Goal: Information Seeking & Learning: Learn about a topic

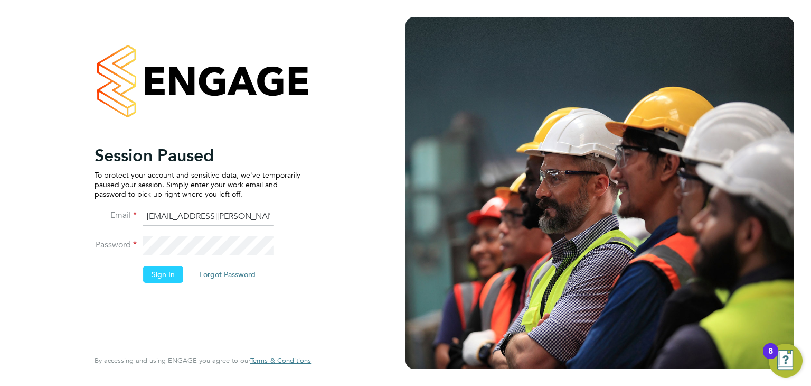
click at [165, 280] on button "Sign In" at bounding box center [163, 274] width 40 height 17
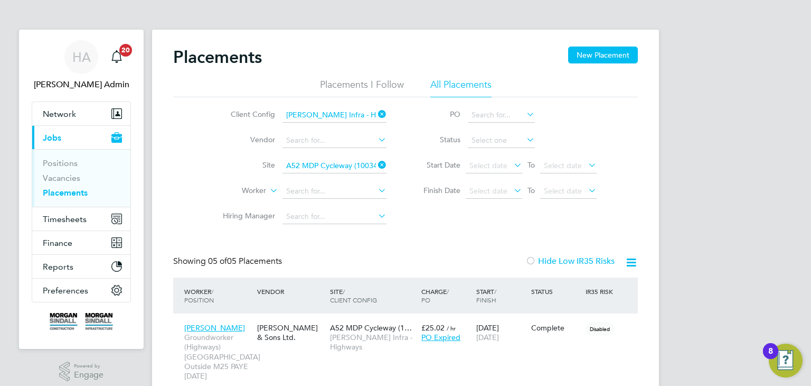
click at [376, 113] on icon at bounding box center [376, 114] width 0 height 15
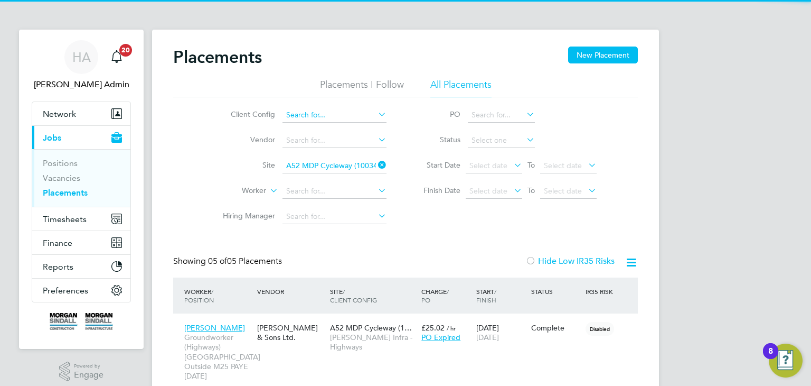
click at [349, 115] on input at bounding box center [335, 115] width 104 height 15
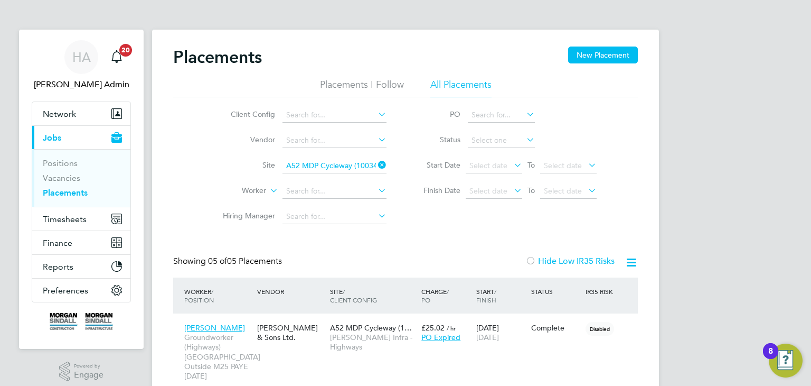
click at [353, 131] on li "[PERSON_NAME] Construction & Infrastructure Ltd" at bounding box center [427, 129] width 289 height 14
type input "[PERSON_NAME] Construction & Infrastructure Ltd"
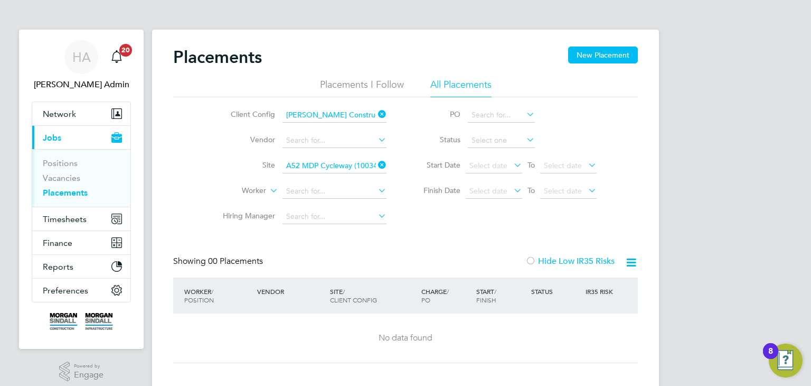
click at [376, 164] on icon at bounding box center [376, 164] width 0 height 15
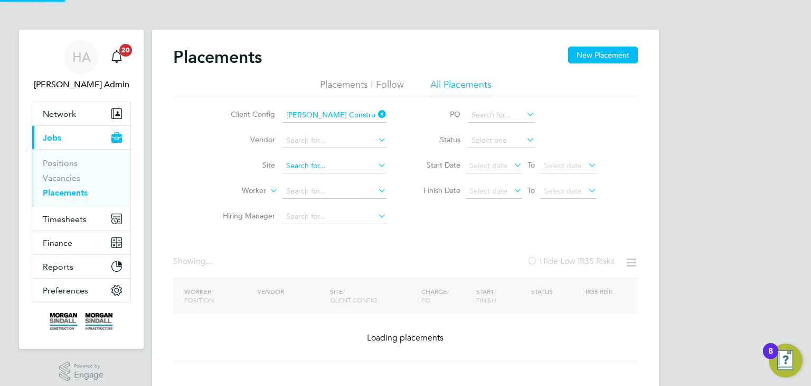
click at [355, 166] on input at bounding box center [335, 165] width 104 height 15
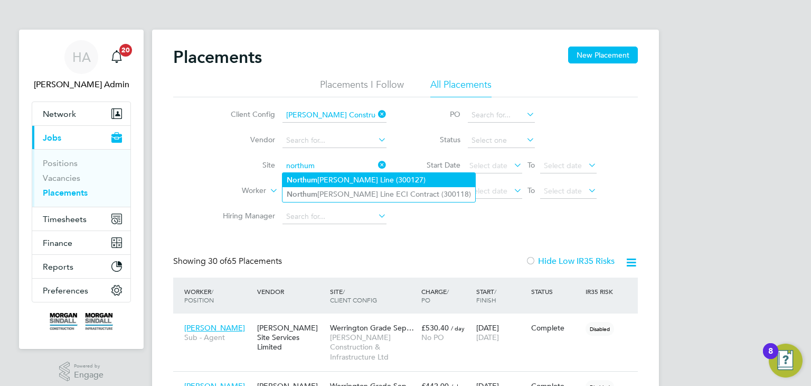
click at [360, 182] on li "Northum berland Line (300127)" at bounding box center [379, 180] width 193 height 14
type input "Northumberland Line (300127)"
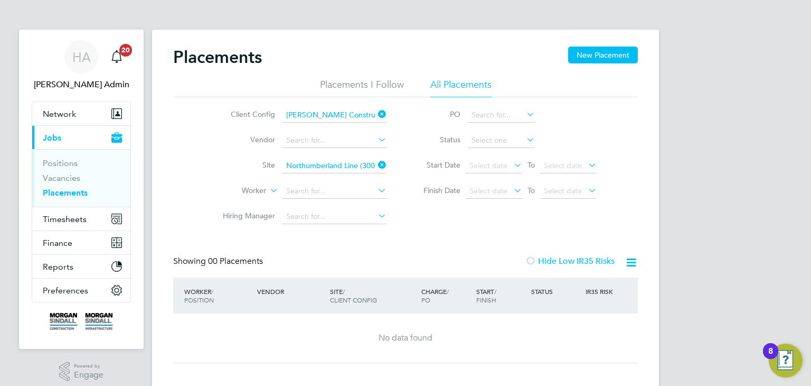
click at [376, 168] on icon at bounding box center [376, 164] width 0 height 15
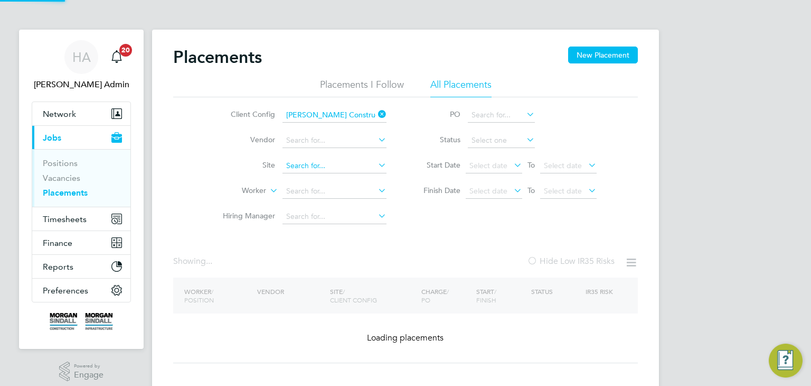
click at [366, 167] on input at bounding box center [335, 165] width 104 height 15
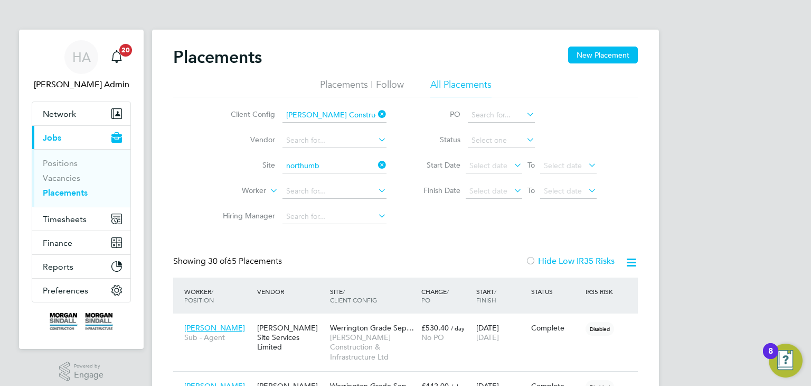
click at [358, 194] on li "Northumb erland Line ECI Contract (300118)" at bounding box center [362, 195] width 158 height 14
type input "Northumberland Line ECI Contract (300118)"
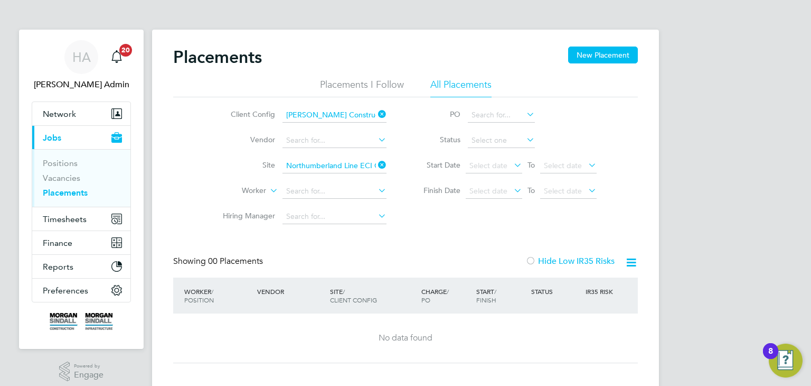
click at [376, 165] on icon at bounding box center [376, 164] width 0 height 15
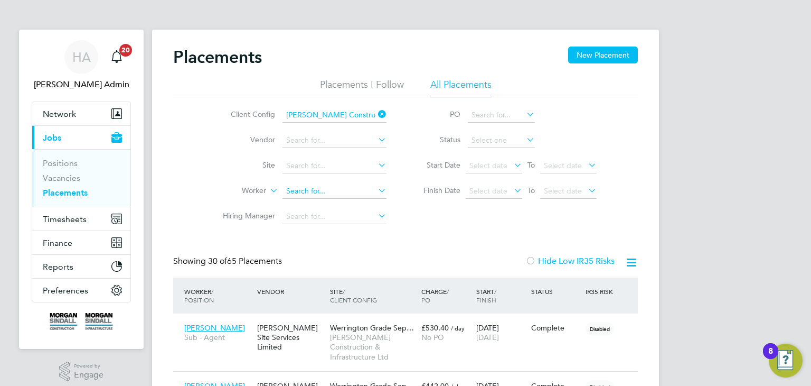
click at [286, 192] on input at bounding box center [335, 191] width 104 height 15
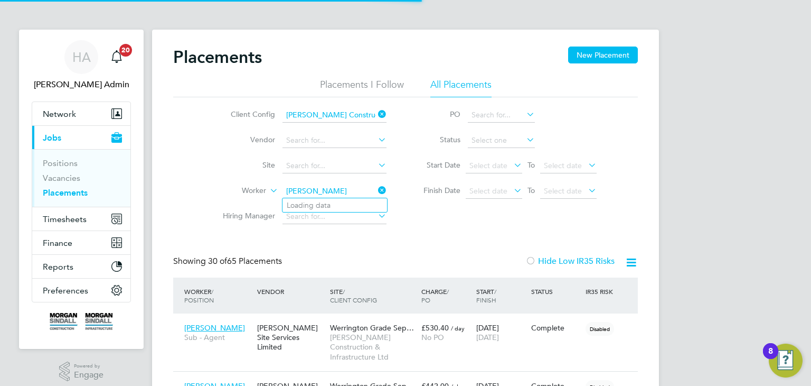
click at [339, 189] on input "robert horn" at bounding box center [335, 191] width 104 height 15
click at [326, 189] on input "robert horn" at bounding box center [335, 191] width 104 height 15
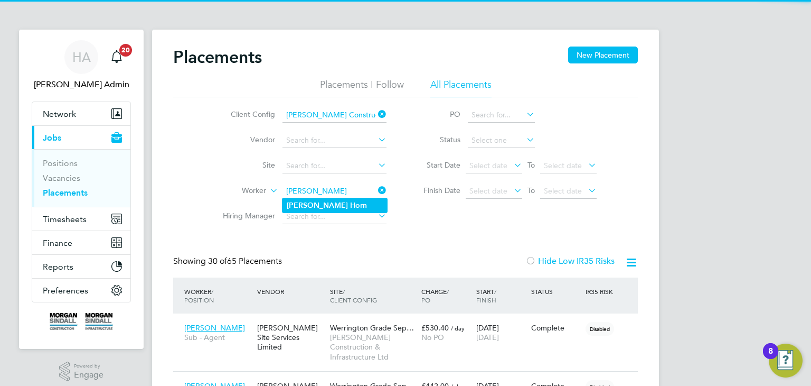
click at [325, 199] on li "Robert Horn" at bounding box center [335, 205] width 105 height 14
type input "[PERSON_NAME]"
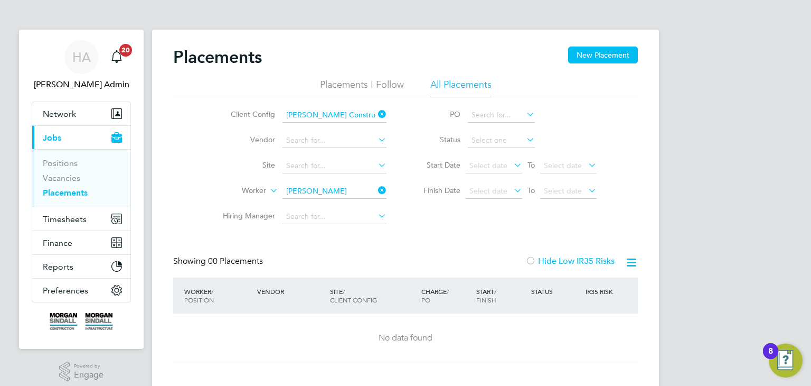
click at [376, 118] on icon at bounding box center [376, 114] width 0 height 15
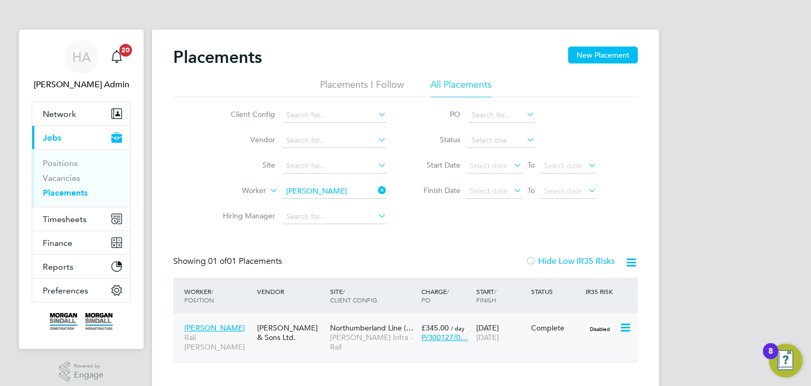
click at [428, 326] on span "£345.00" at bounding box center [434, 328] width 27 height 10
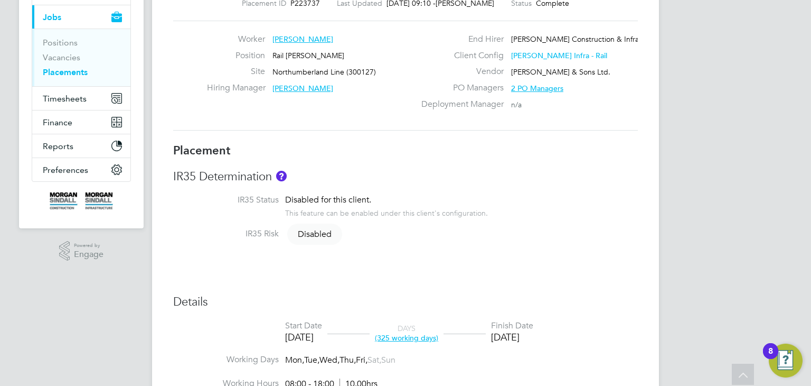
scroll to position [104, 0]
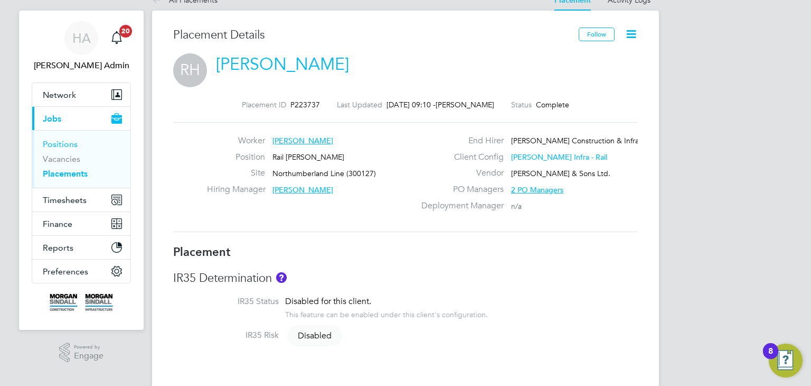
click at [61, 145] on link "Positions" at bounding box center [60, 144] width 35 height 10
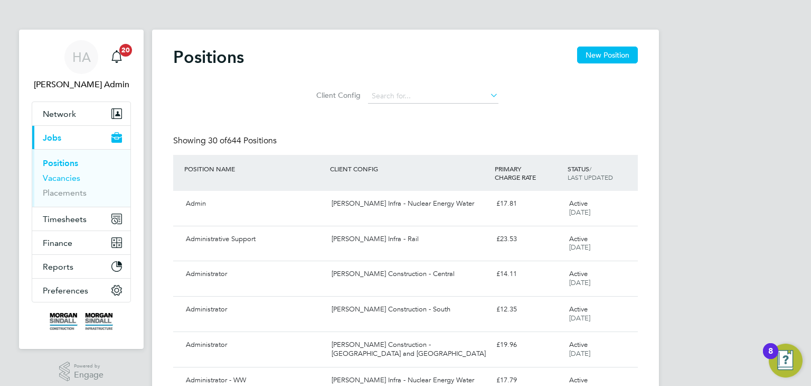
click at [66, 178] on link "Vacancies" at bounding box center [62, 178] width 38 height 10
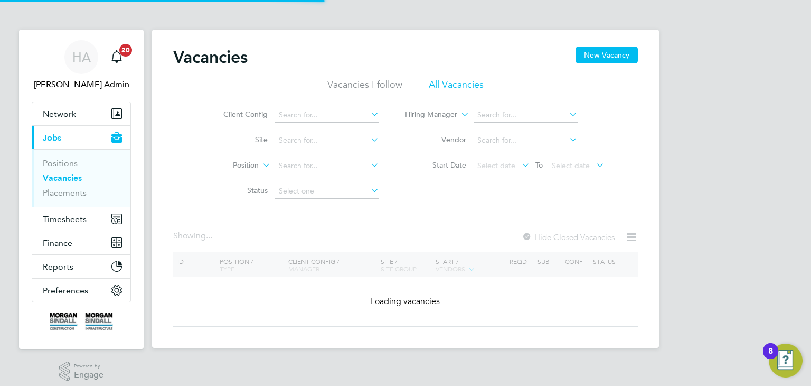
click at [66, 178] on link "Vacancies" at bounding box center [62, 178] width 39 height 10
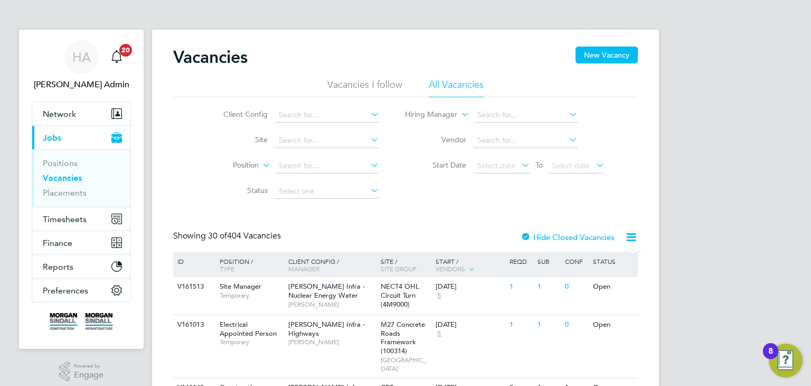
click at [369, 116] on icon at bounding box center [369, 114] width 0 height 15
click at [372, 141] on li "[PERSON_NAME] Construction - Central" at bounding box center [419, 143] width 289 height 14
type input "[PERSON_NAME] Construction - Central"
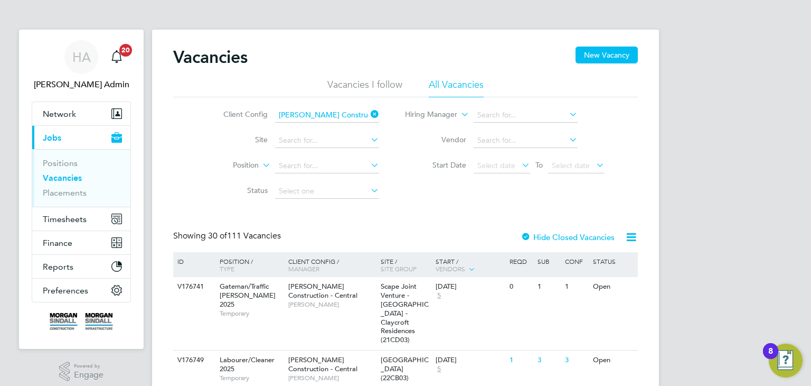
click at [361, 113] on input "[PERSON_NAME] Construction - Central" at bounding box center [327, 115] width 104 height 15
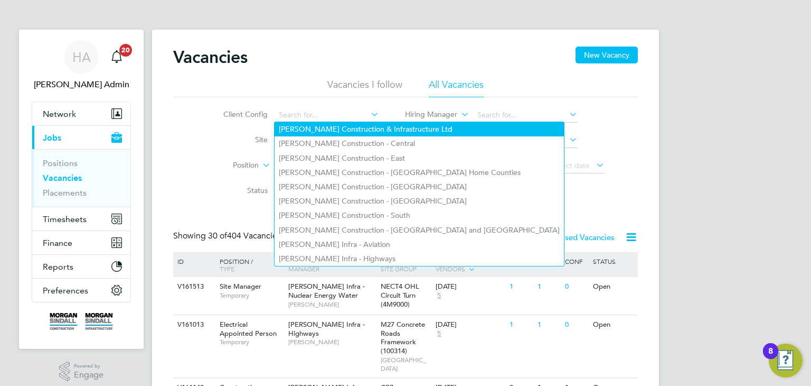
click at [371, 134] on li "[PERSON_NAME] Construction & Infrastructure Ltd" at bounding box center [419, 129] width 289 height 14
type input "[PERSON_NAME] Construction & Infrastructure Ltd"
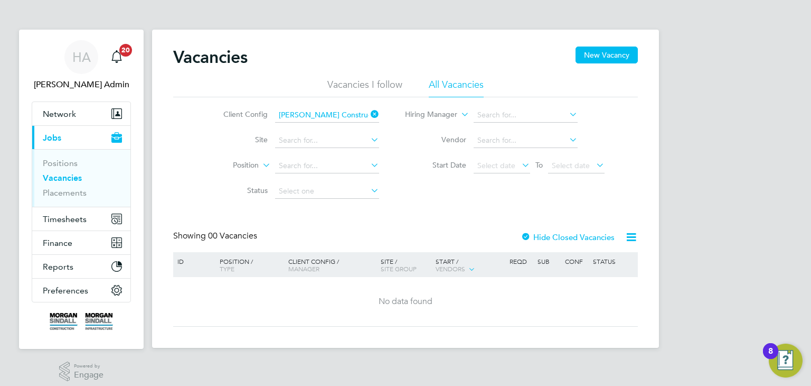
click at [359, 111] on input "[PERSON_NAME] Construction & Infrastructure Ltd" at bounding box center [327, 115] width 104 height 15
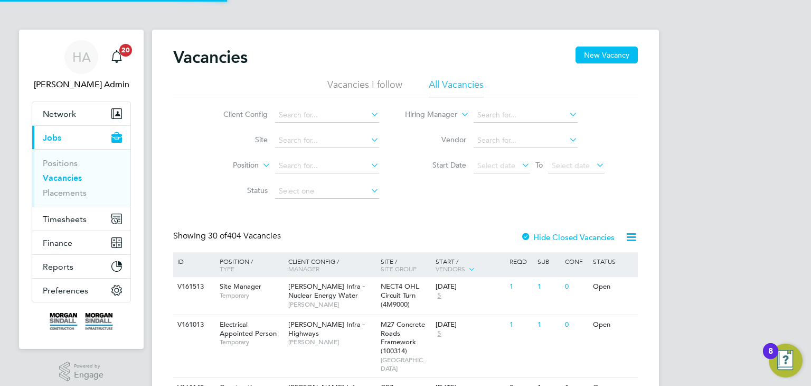
click at [373, 142] on li "[PERSON_NAME] Construction - Central" at bounding box center [419, 143] width 289 height 14
type input "[PERSON_NAME] Construction - Central"
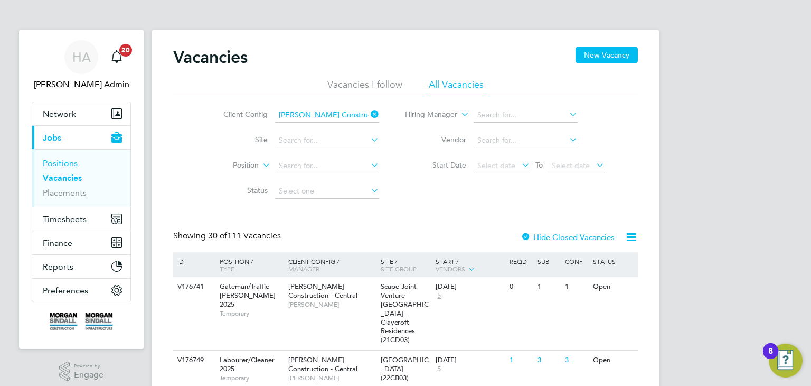
click at [63, 164] on link "Positions" at bounding box center [60, 163] width 35 height 10
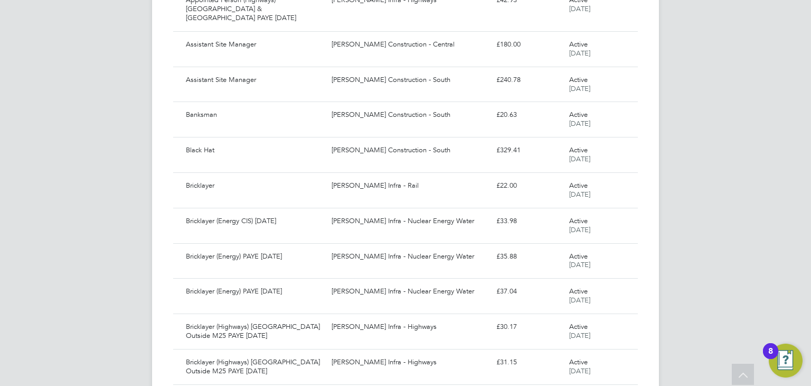
scroll to position [930, 0]
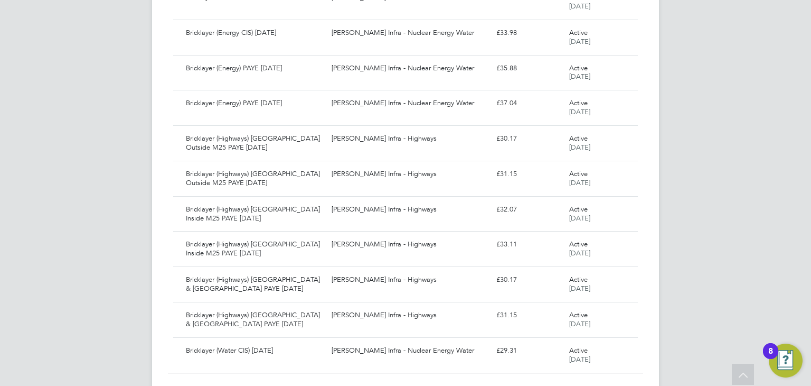
click at [427, 383] on span "Show 30 more" at bounding box center [414, 388] width 46 height 10
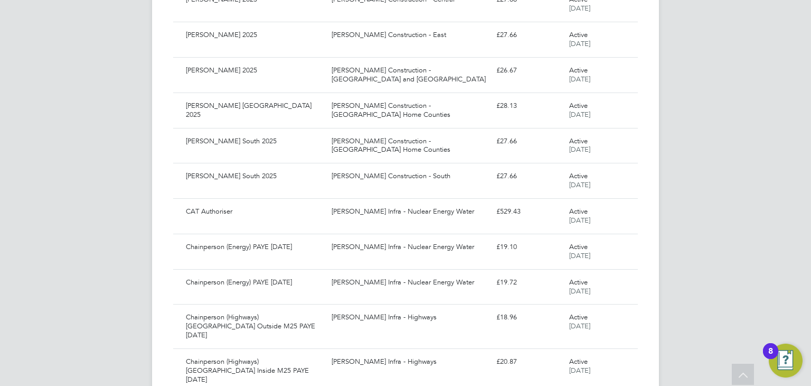
scroll to position [1985, 0]
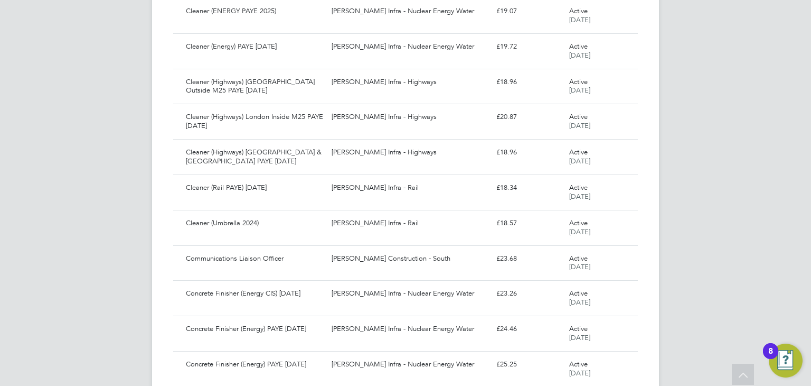
scroll to position [2506, 0]
